Goal: Task Accomplishment & Management: Use online tool/utility

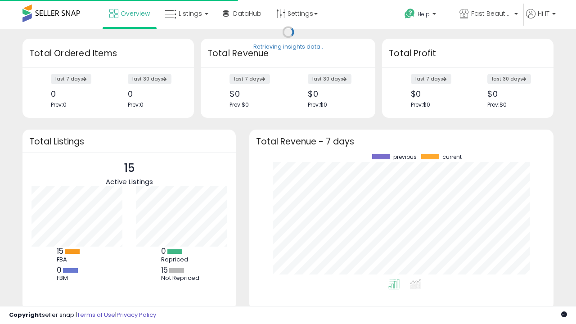
scroll to position [125, 286]
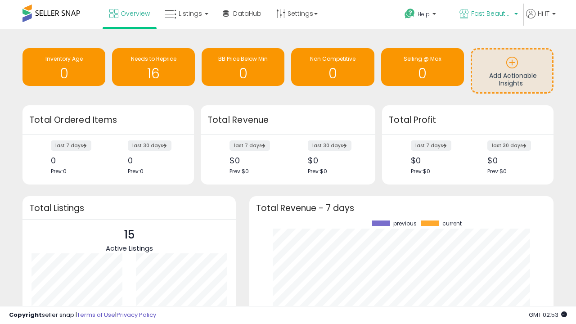
click at [488, 14] on span "Fast Beauty ([GEOGRAPHIC_DATA])" at bounding box center [491, 13] width 40 height 9
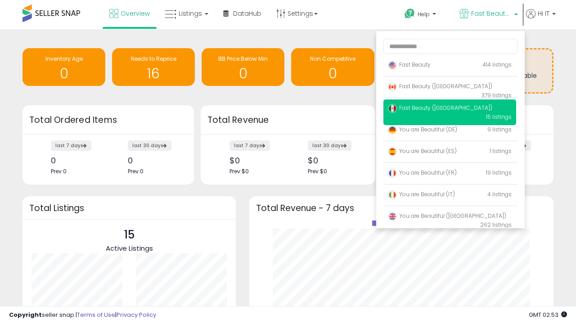
click at [450, 109] on span "Fast Beauty ([GEOGRAPHIC_DATA])" at bounding box center [440, 108] width 104 height 8
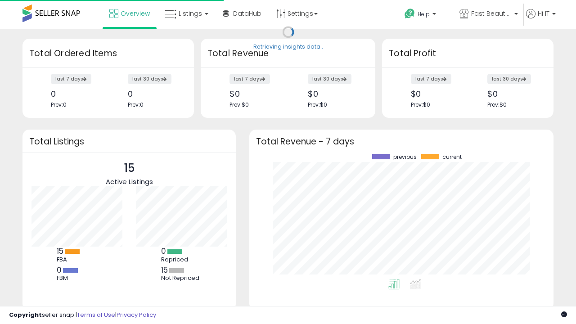
scroll to position [125, 286]
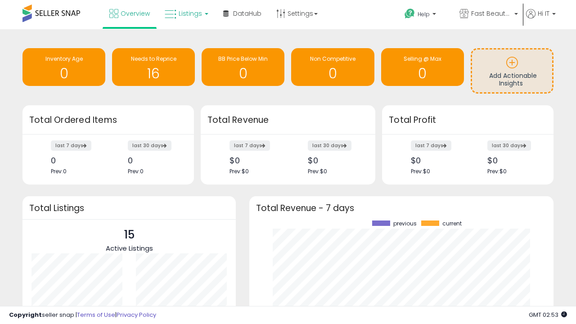
click at [185, 13] on span "Listings" at bounding box center [190, 13] width 23 height 9
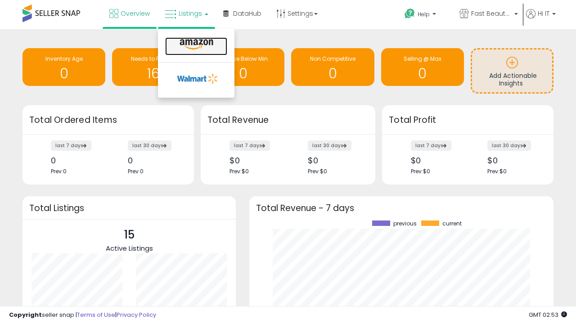
click at [195, 45] on icon at bounding box center [196, 45] width 39 height 12
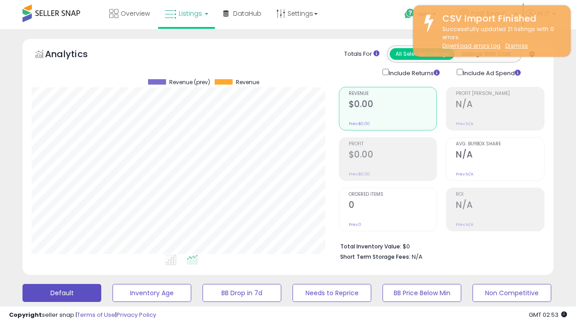
scroll to position [245, 0]
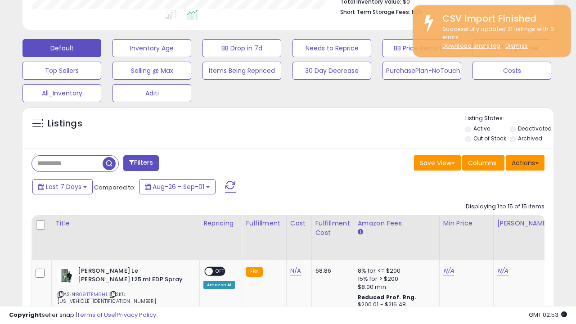
click at [525, 162] on button "Actions" at bounding box center [525, 162] width 39 height 15
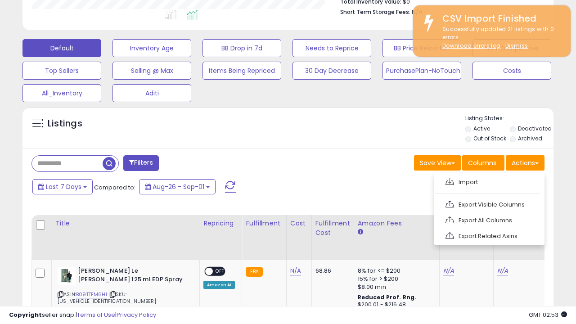
click at [450, 180] on span at bounding box center [449, 181] width 9 height 7
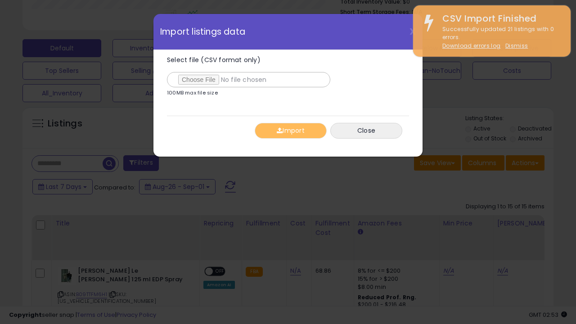
type input "**********"
click at [290, 130] on button "Import" at bounding box center [291, 131] width 72 height 16
